Goal: Information Seeking & Learning: Compare options

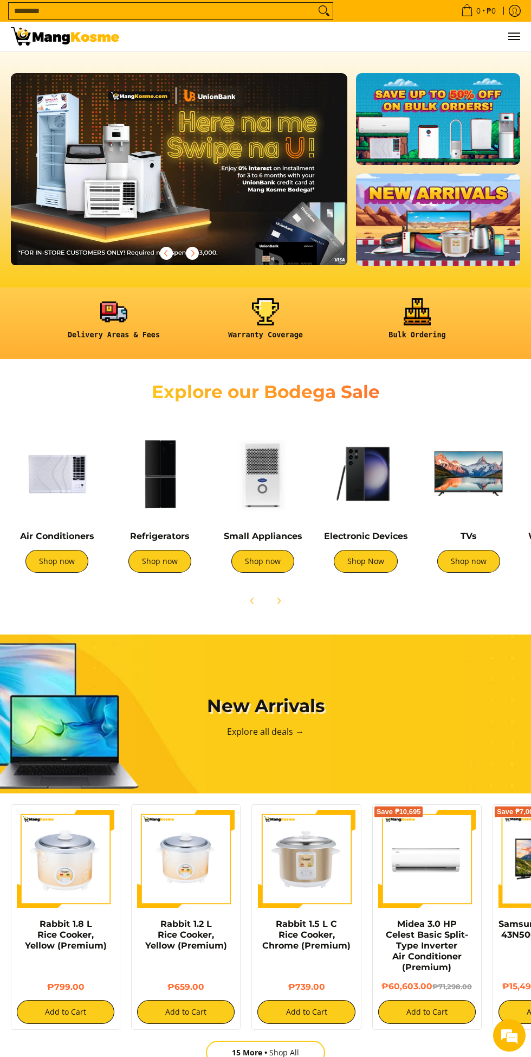
click at [0, 256] on div at bounding box center [265, 169] width 531 height 192
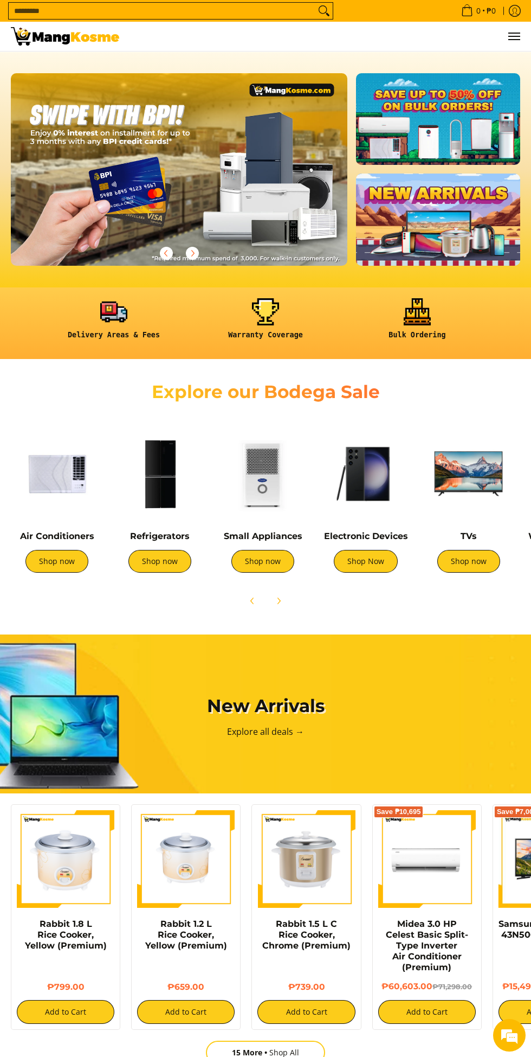
click at [12, 258] on div at bounding box center [179, 253] width 337 height 24
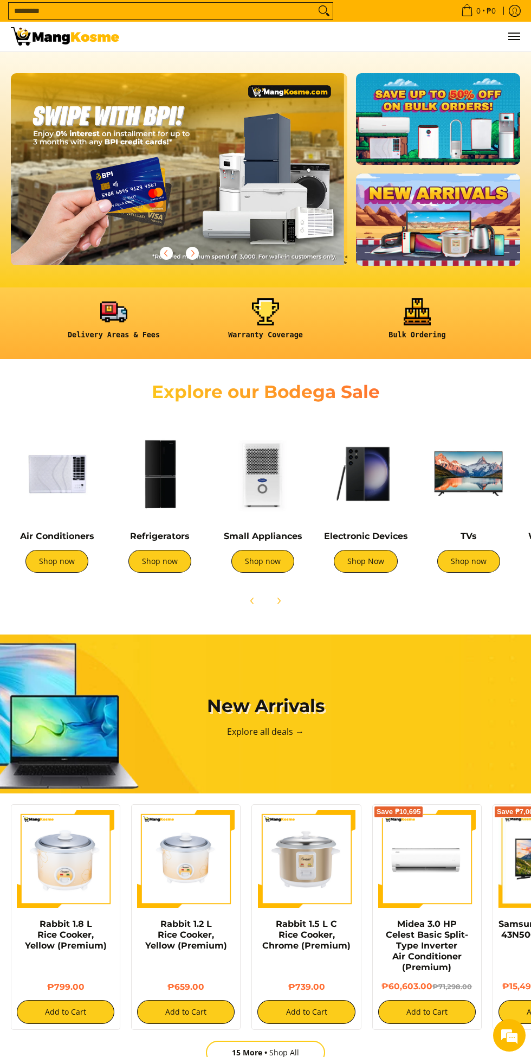
scroll to position [0, 1010]
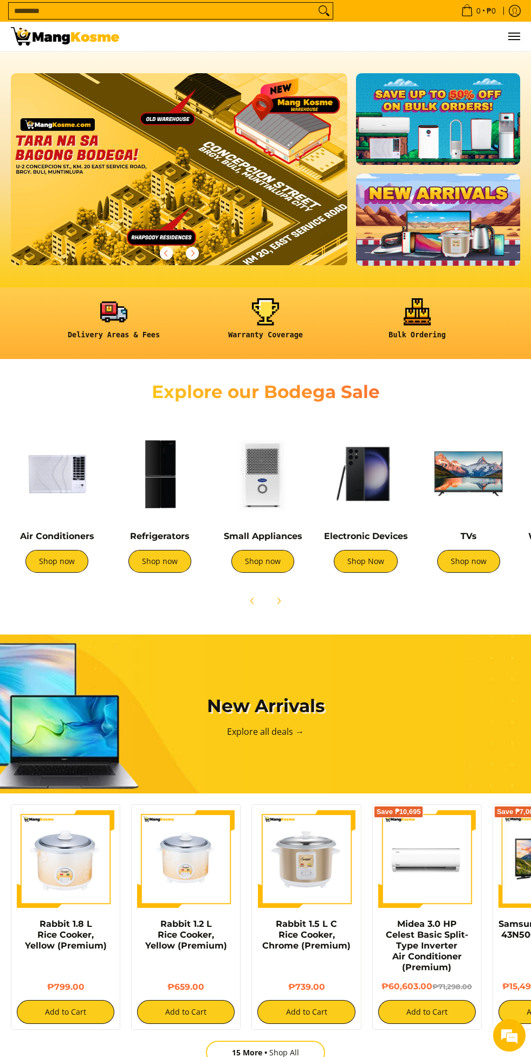
click at [0, 258] on div at bounding box center [265, 169] width 531 height 192
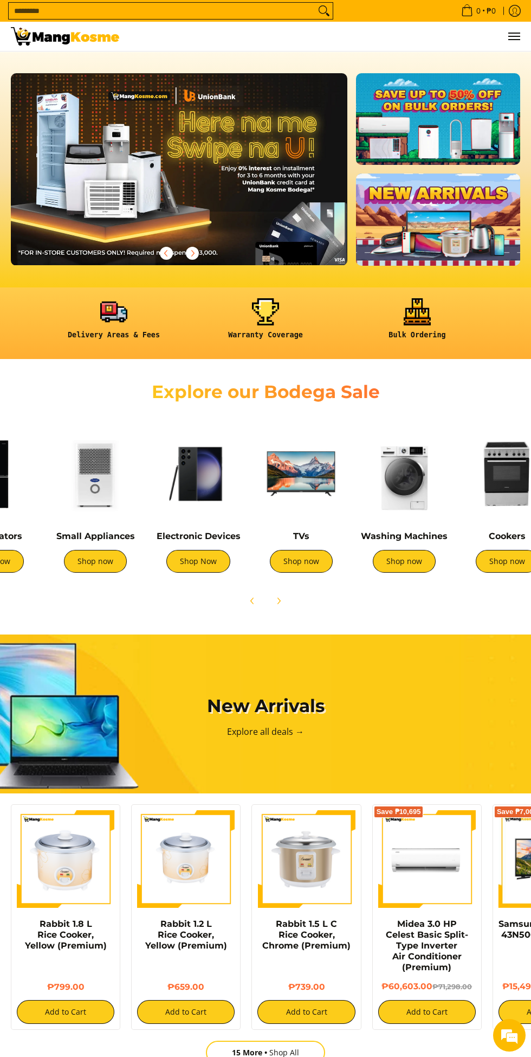
scroll to position [0, 0]
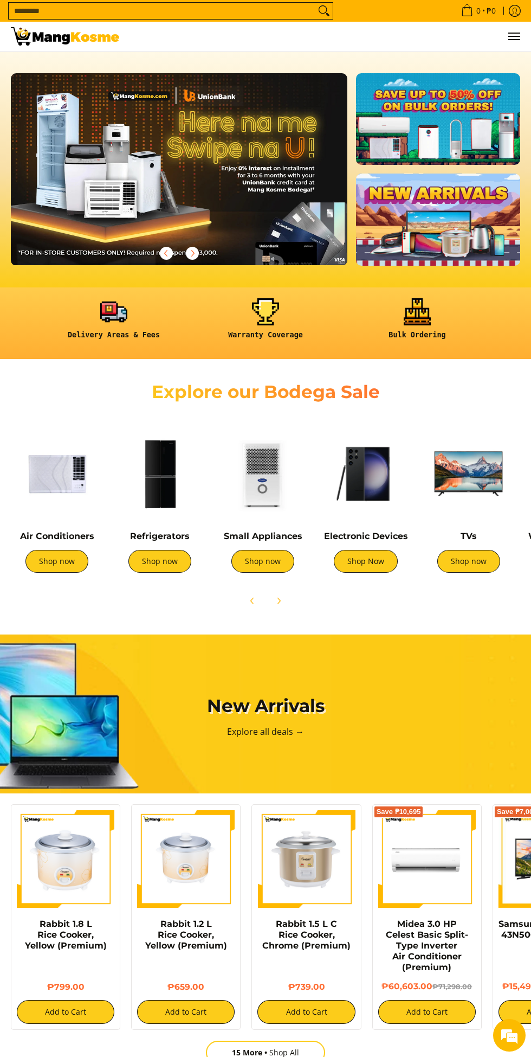
click at [0, 256] on div at bounding box center [265, 169] width 531 height 192
click at [0, 254] on div at bounding box center [265, 169] width 531 height 192
click at [0, 255] on div at bounding box center [265, 169] width 531 height 192
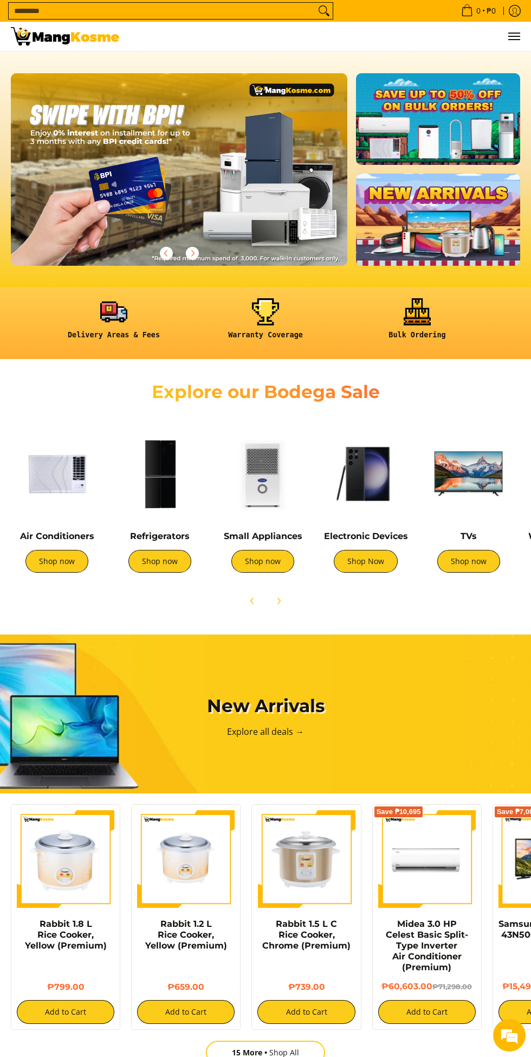
click at [12, 254] on div at bounding box center [179, 253] width 337 height 24
click at [12, 255] on div at bounding box center [179, 253] width 337 height 24
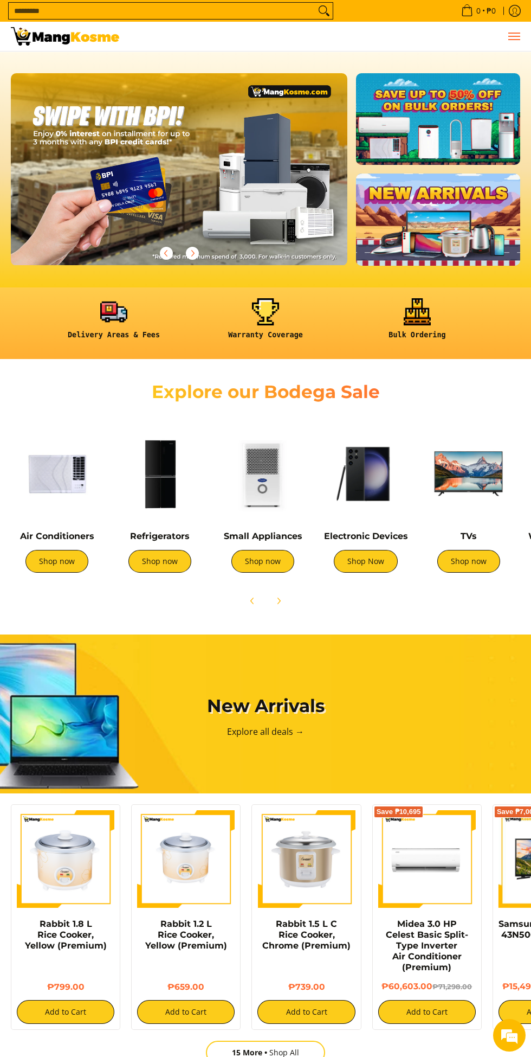
click at [510, 36] on span "Menu" at bounding box center [513, 36] width 13 height 0
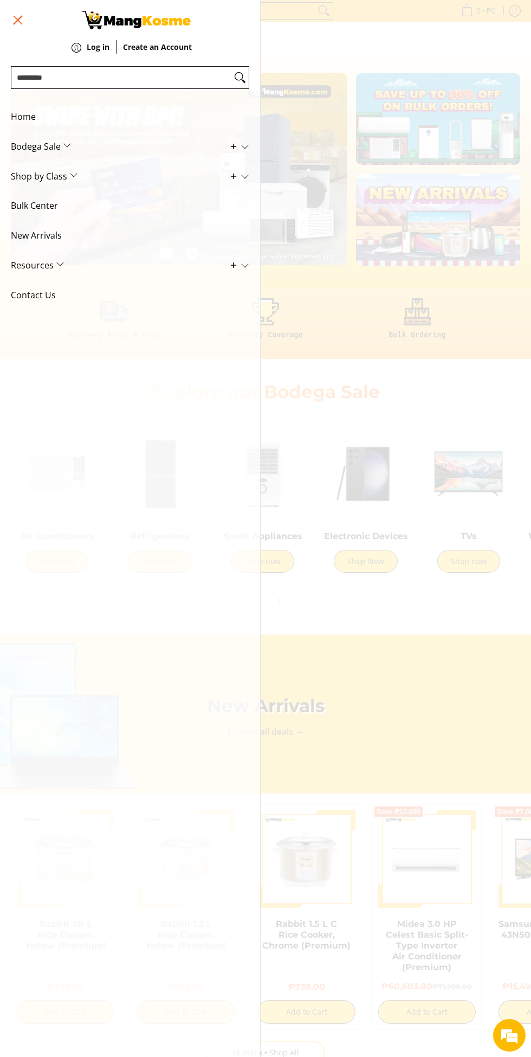
scroll to position [0, 1010]
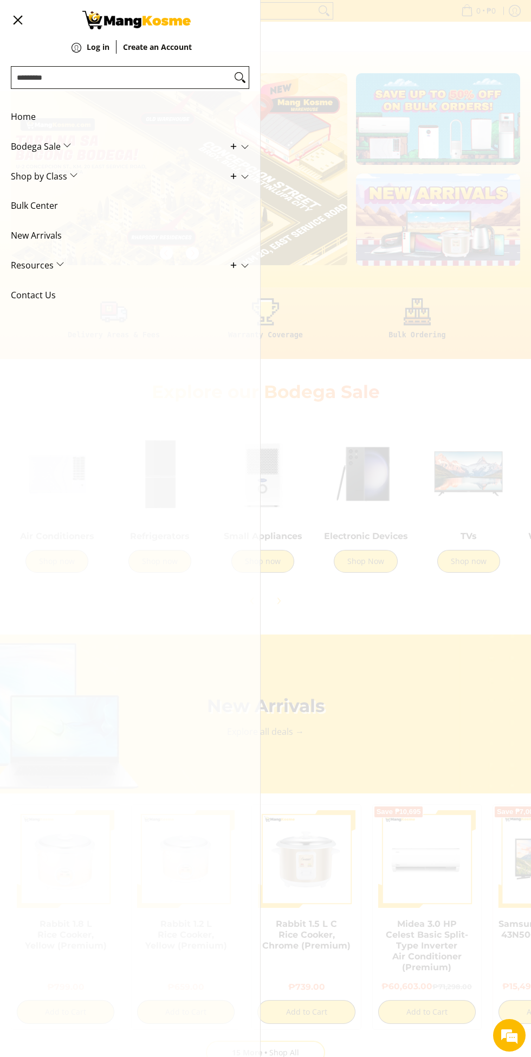
click at [229, 146] on span "Main Menu" at bounding box center [239, 146] width 21 height 10
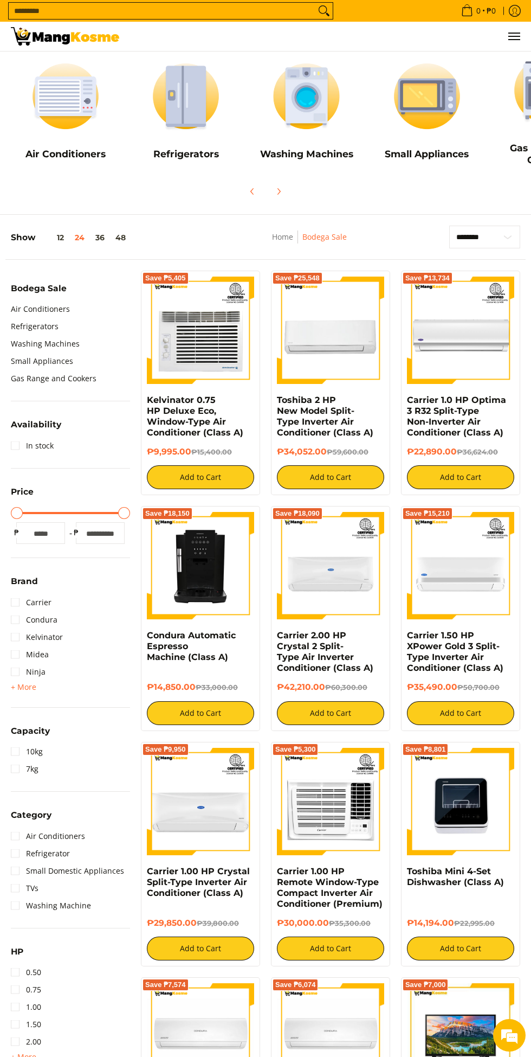
scroll to position [121, 0]
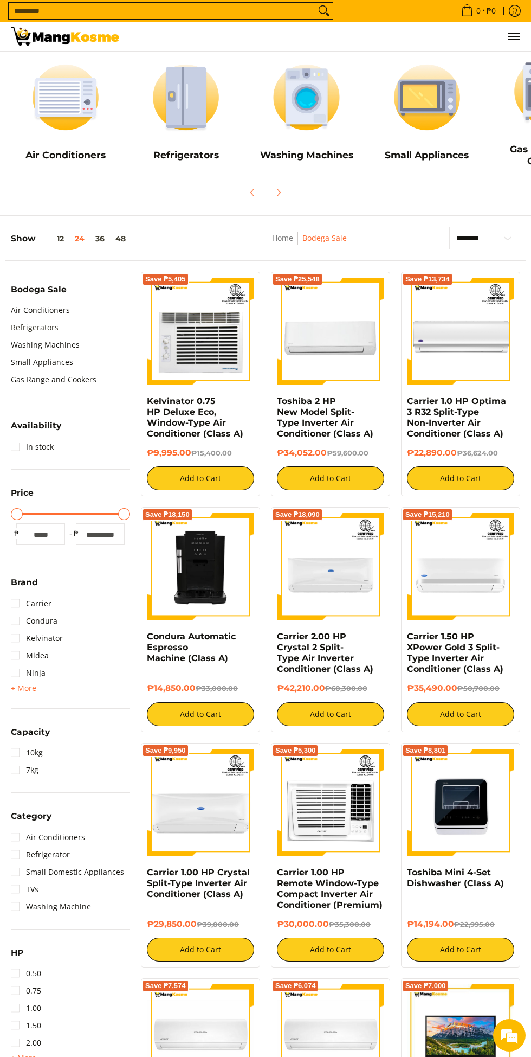
click at [43, 324] on link "Refrigerators" at bounding box center [35, 327] width 48 height 17
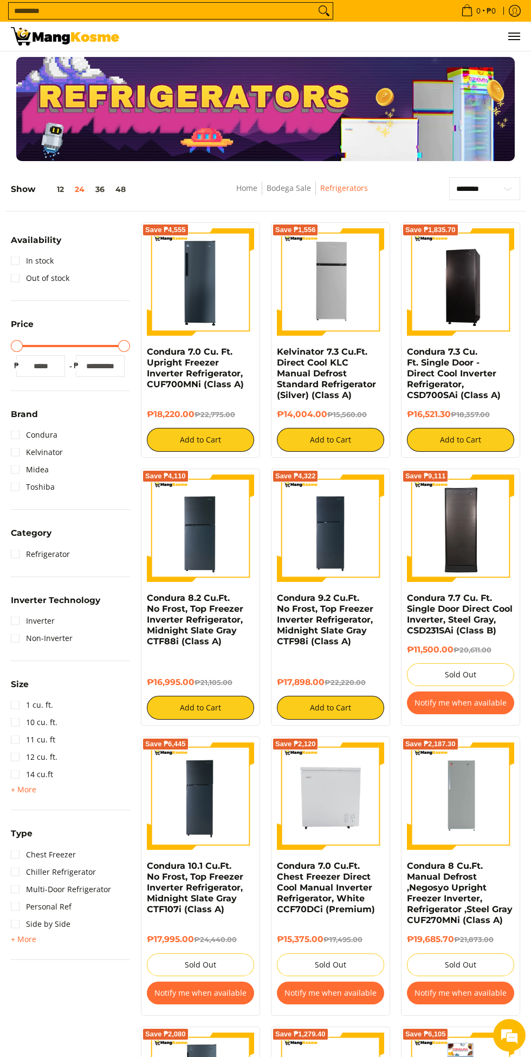
click at [17, 603] on span "Inverter Technology" at bounding box center [55, 600] width 89 height 8
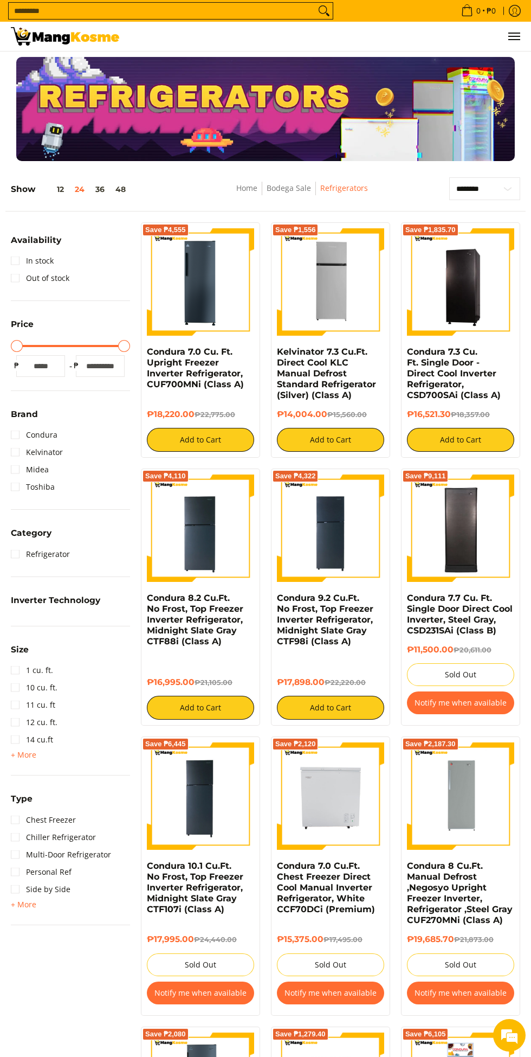
click at [31, 612] on summary "Inverter Technology" at bounding box center [55, 604] width 89 height 16
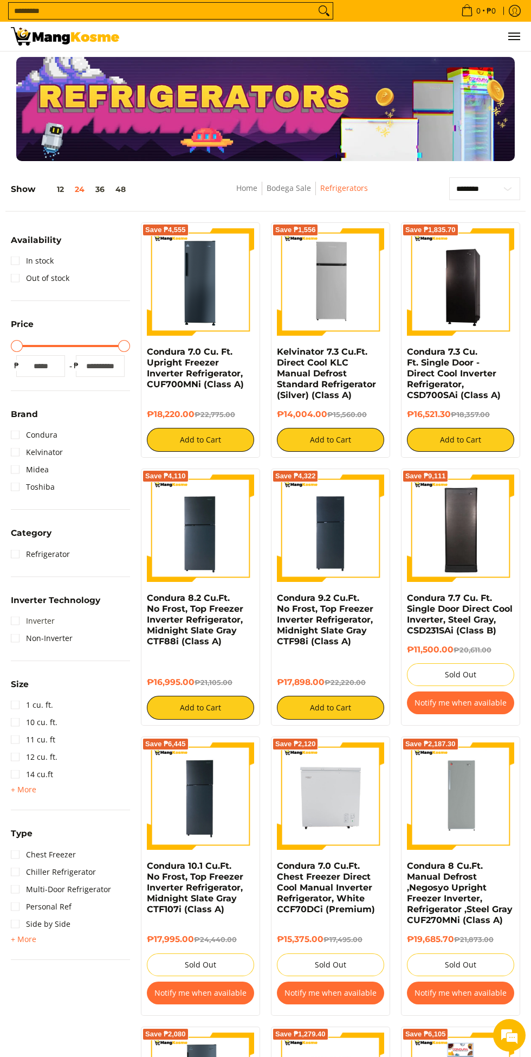
click at [31, 626] on link "Inverter" at bounding box center [33, 620] width 44 height 17
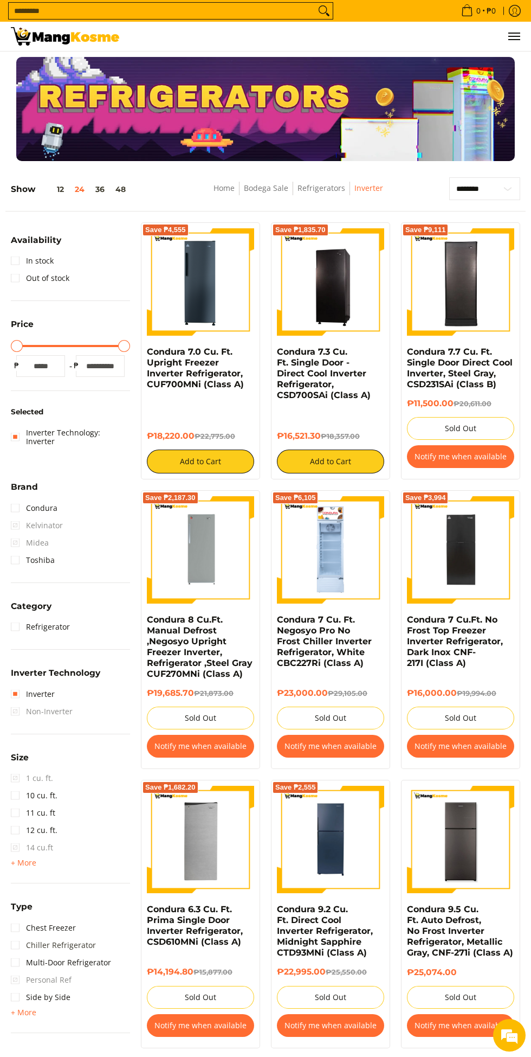
click at [15, 936] on link "Chiller Refrigerator" at bounding box center [53, 944] width 85 height 17
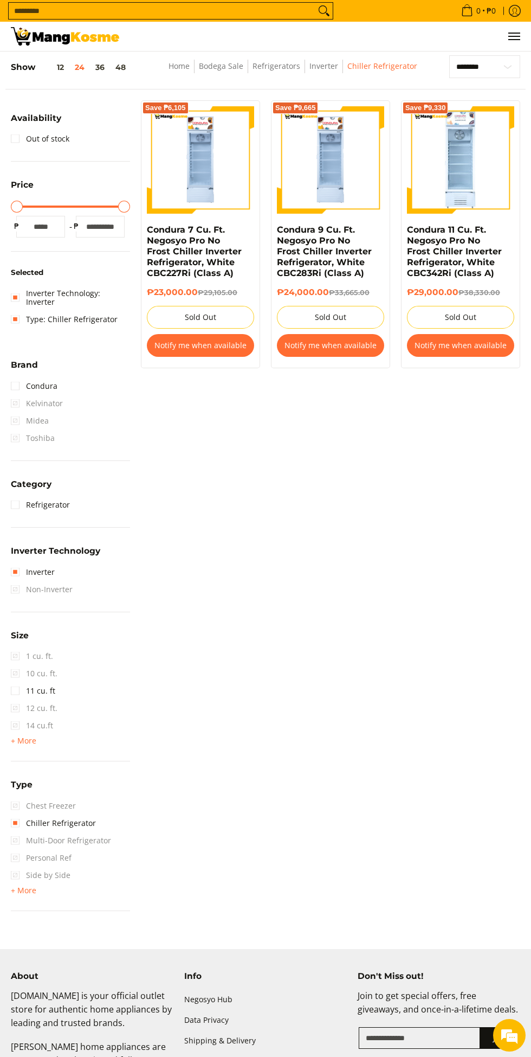
scroll to position [125, 0]
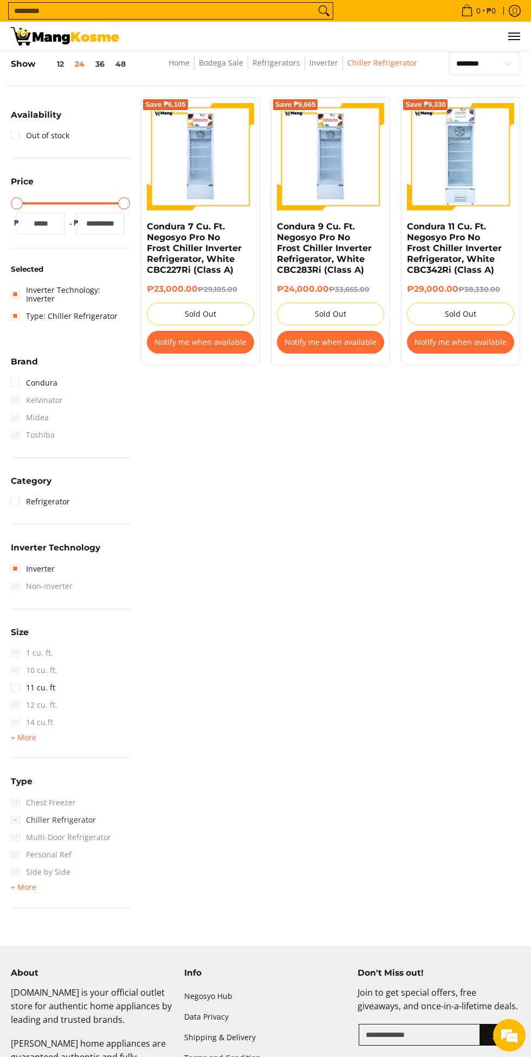
click at [15, 811] on link "Chiller Refrigerator" at bounding box center [53, 819] width 85 height 17
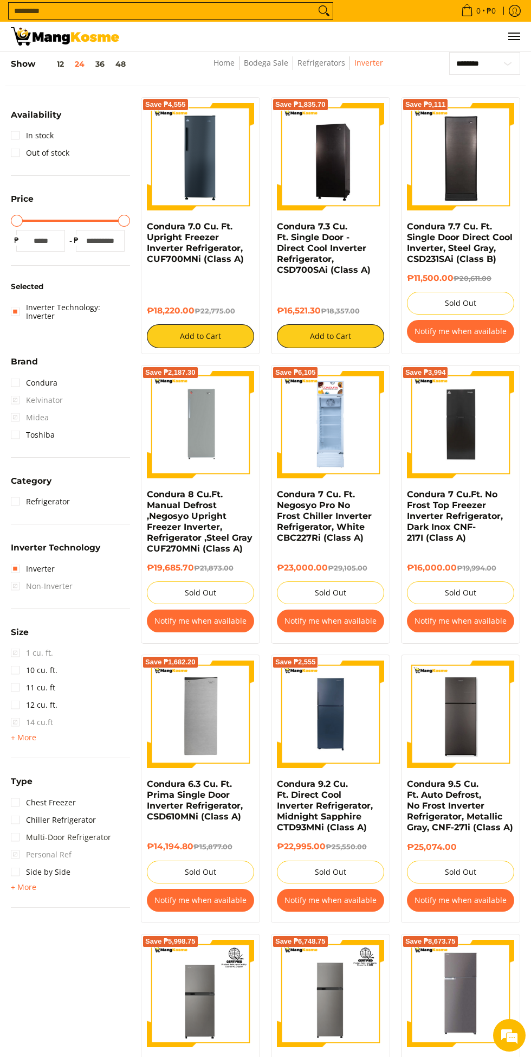
click at [16, 828] on link "Multi-Door Refrigerator" at bounding box center [61, 836] width 100 height 17
